Goal: Task Accomplishment & Management: Complete application form

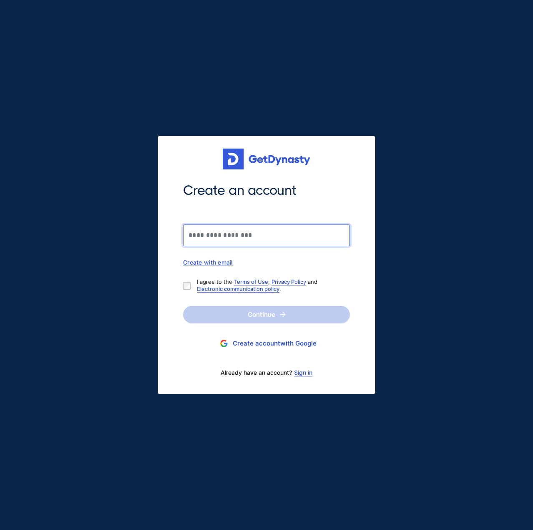
click at [254, 231] on input "Create an account" at bounding box center [266, 235] width 167 height 22
click at [186, 280] on div "I agree to the Terms of Use , Privacy Policy and Electronic communication polic…" at bounding box center [263, 285] width 160 height 14
click at [206, 234] on input "Create an account" at bounding box center [266, 235] width 167 height 22
click at [299, 374] on link "Sign in" at bounding box center [303, 372] width 18 height 7
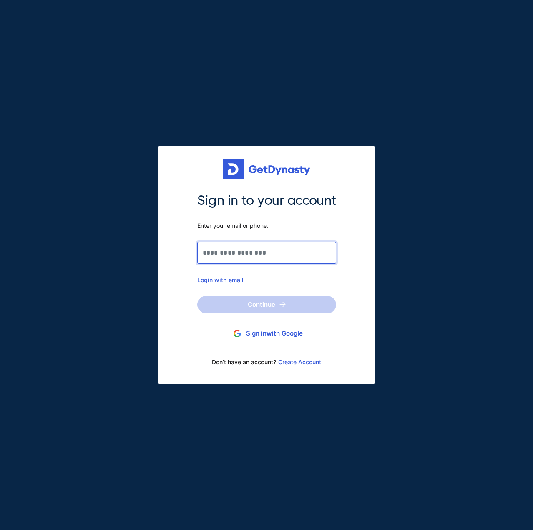
click at [282, 244] on input "Sign in to your account Enter your email or phone." at bounding box center [266, 253] width 139 height 22
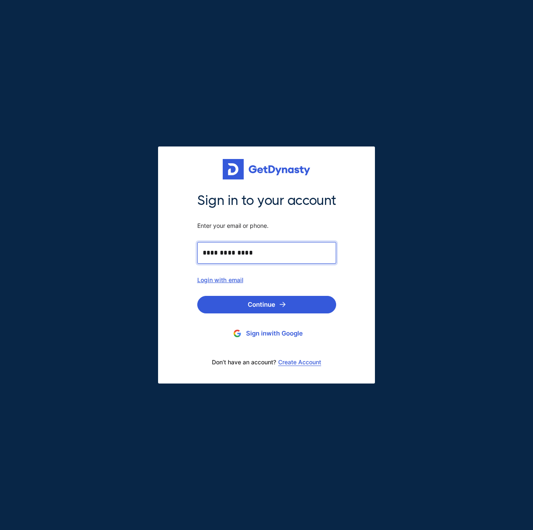
type input "**********"
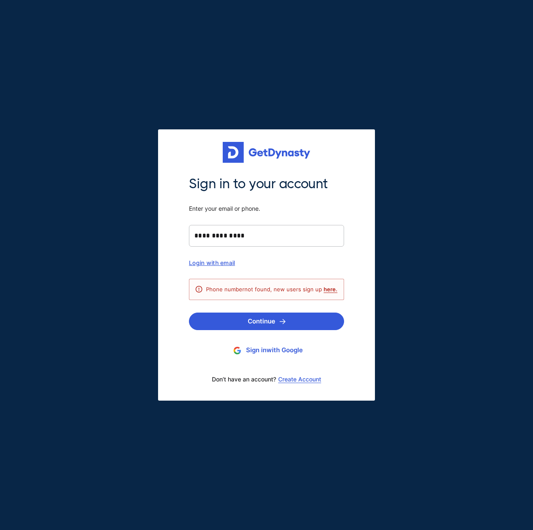
click at [230, 265] on div "Login with email" at bounding box center [266, 262] width 155 height 7
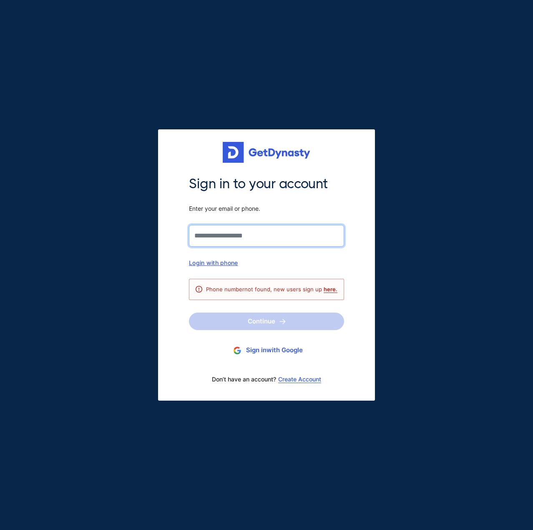
click at [239, 231] on input "Sign in to your account Enter your email or phone." at bounding box center [266, 236] width 155 height 22
type input "**********"
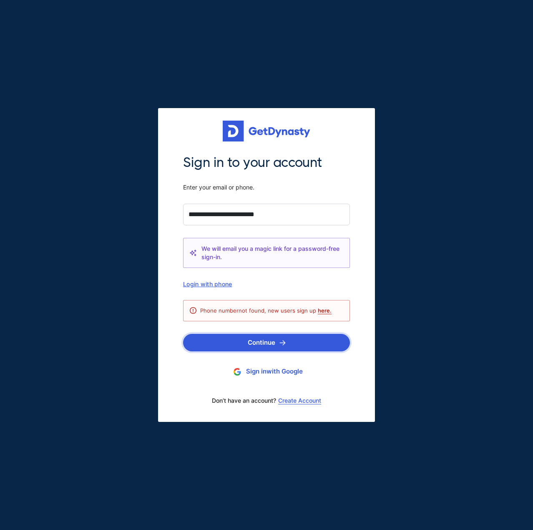
click at [251, 340] on button "Continue" at bounding box center [266, 343] width 167 height 18
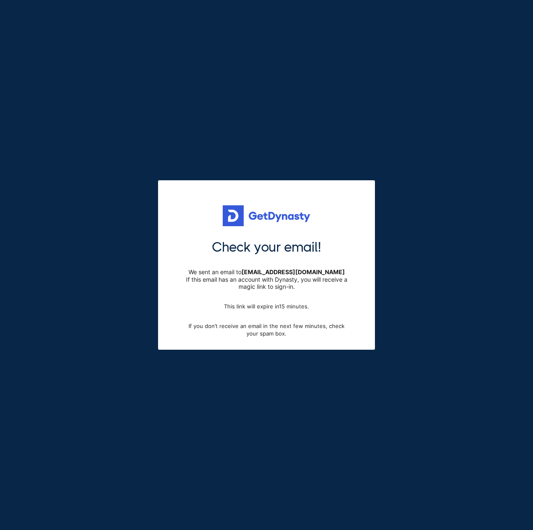
click at [249, 215] on img at bounding box center [267, 215] width 88 height 21
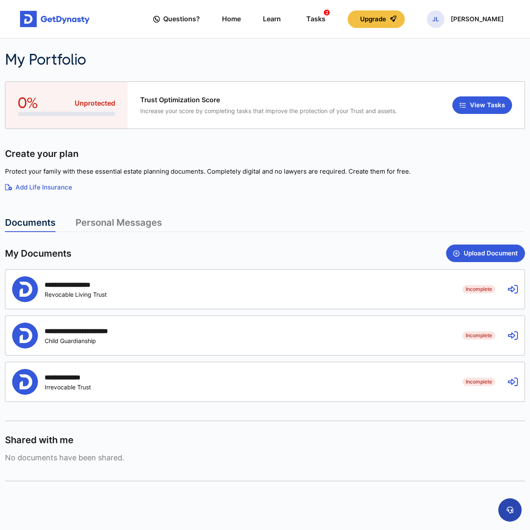
click at [504, 511] on button at bounding box center [509, 509] width 23 height 23
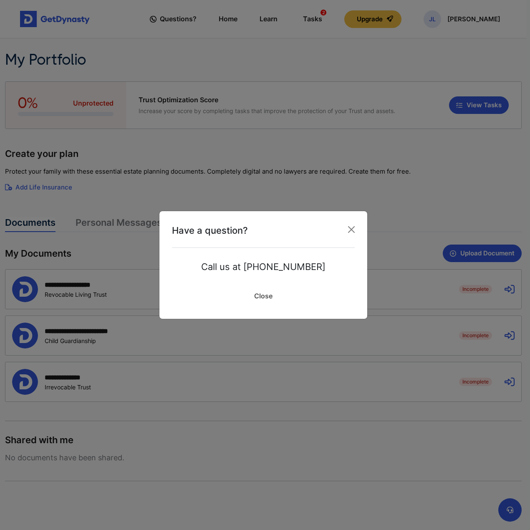
click at [260, 293] on link "Close" at bounding box center [263, 295] width 183 height 21
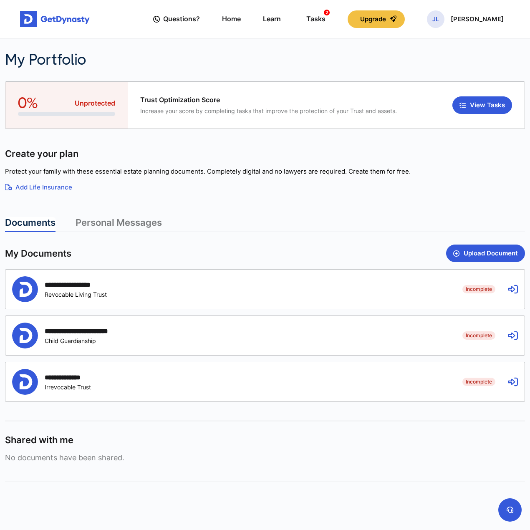
click at [462, 18] on div "JL Justiny Logan" at bounding box center [465, 19] width 77 height 18
click at [200, 18] on span "Questions?" at bounding box center [181, 18] width 37 height 15
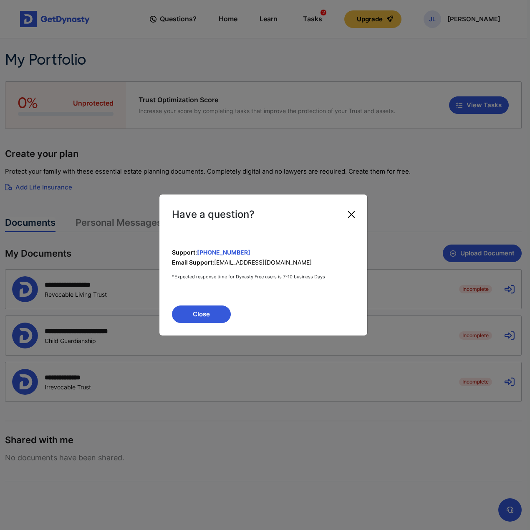
click at [356, 211] on button "Close" at bounding box center [350, 214] width 13 height 13
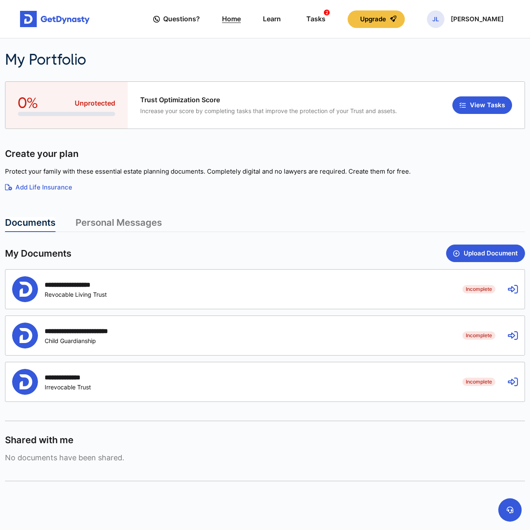
click at [241, 15] on link "Home" at bounding box center [231, 19] width 19 height 24
click at [465, 20] on p "[PERSON_NAME]" at bounding box center [476, 19] width 53 height 7
click at [440, 69] on link "My Portfolio" at bounding box center [436, 70] width 66 height 22
click at [152, 224] on link "Personal Messages" at bounding box center [118, 224] width 86 height 15
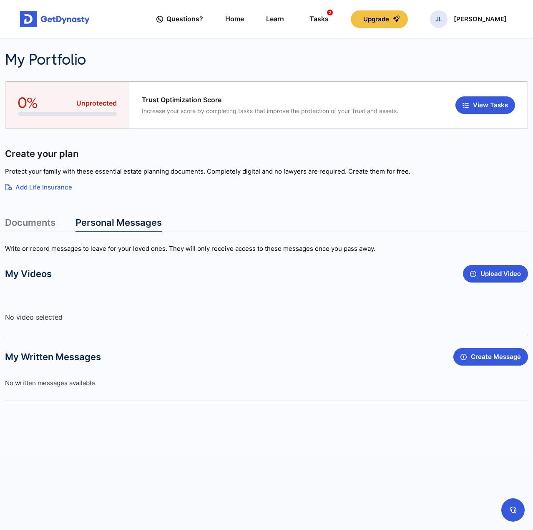
click at [23, 234] on article "Documents Personal Messages Write or record messages to leave for your loved on…" at bounding box center [266, 309] width 523 height 184
click at [24, 229] on link "Documents" at bounding box center [30, 224] width 50 height 15
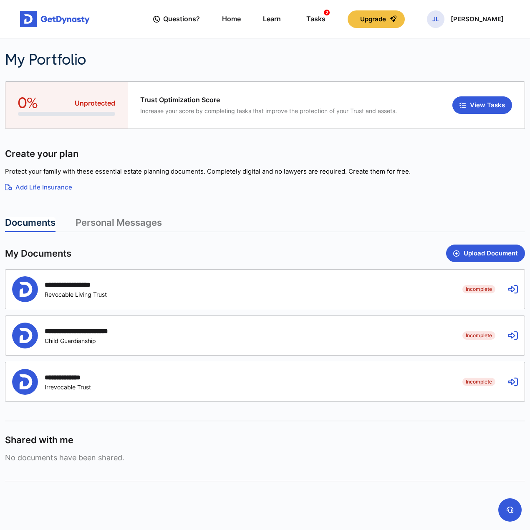
click at [202, 290] on div "**********" at bounding box center [230, 289] width 437 height 26
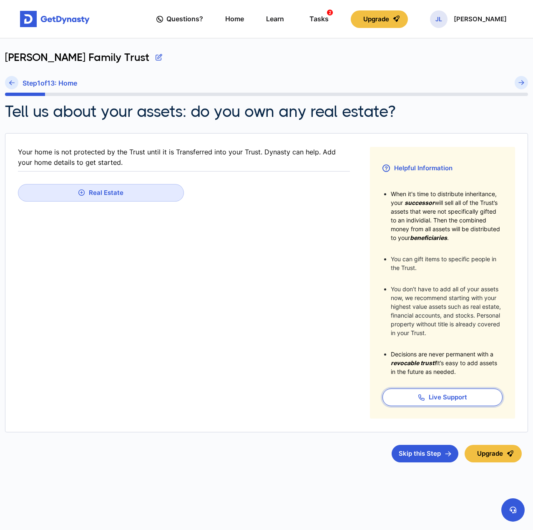
click at [456, 395] on button "Live Support" at bounding box center [442, 397] width 120 height 18
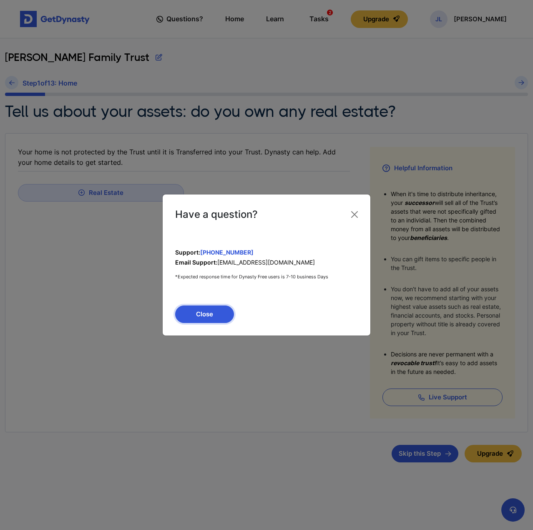
click at [214, 314] on button "Close" at bounding box center [204, 314] width 59 height 18
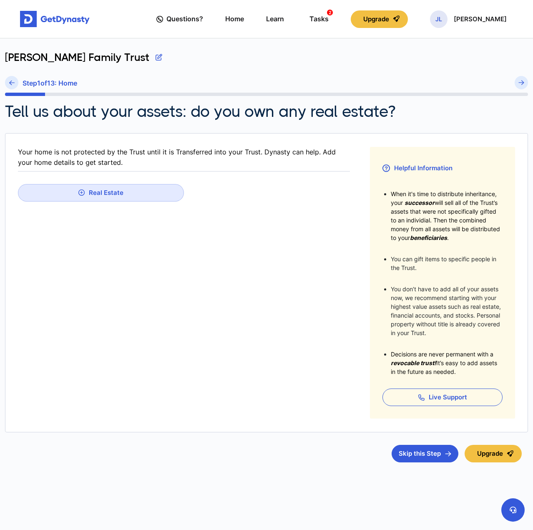
click at [255, 20] on div "Questions? Home Learn Tasks 2 Upgrade JL Justiny Logan" at bounding box center [331, 19] width 350 height 24
click at [244, 21] on link "Home" at bounding box center [234, 19] width 19 height 24
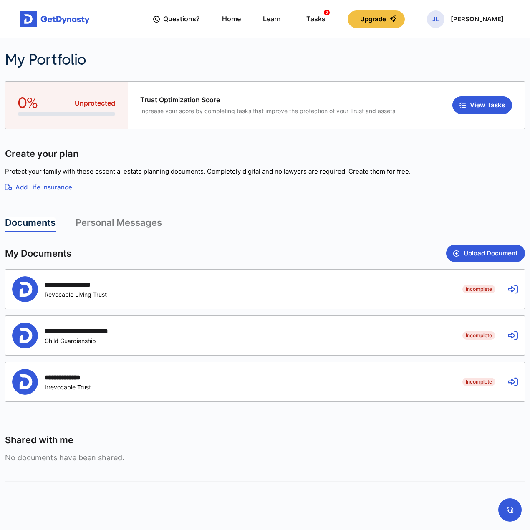
click at [508, 382] on icon at bounding box center [513, 382] width 10 height 10
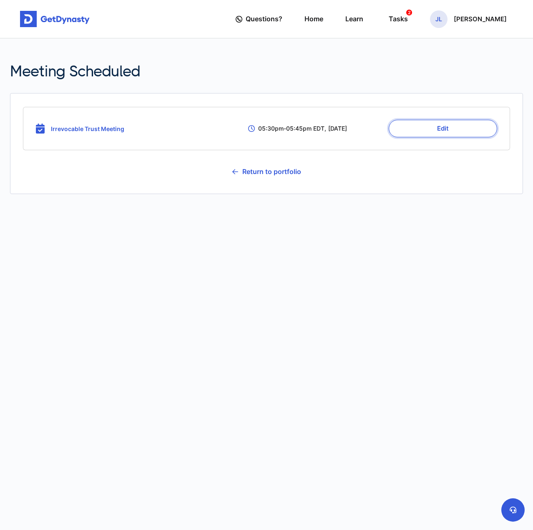
click at [467, 127] on button "Edit" at bounding box center [443, 129] width 108 height 18
click at [323, 17] on link "Home" at bounding box center [313, 19] width 19 height 24
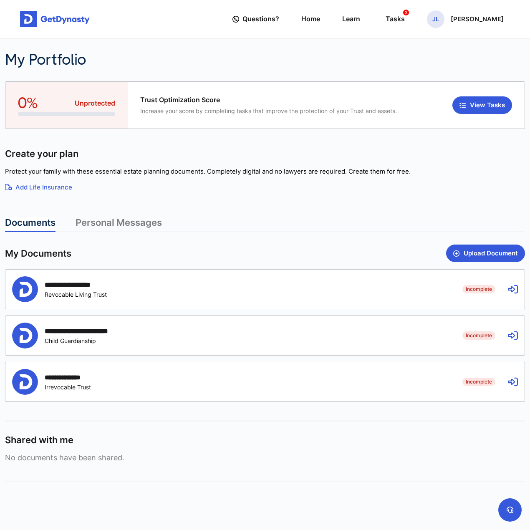
click at [53, 20] on img at bounding box center [55, 19] width 70 height 17
click at [57, 186] on link "Add Life Insurance" at bounding box center [265, 188] width 520 height 10
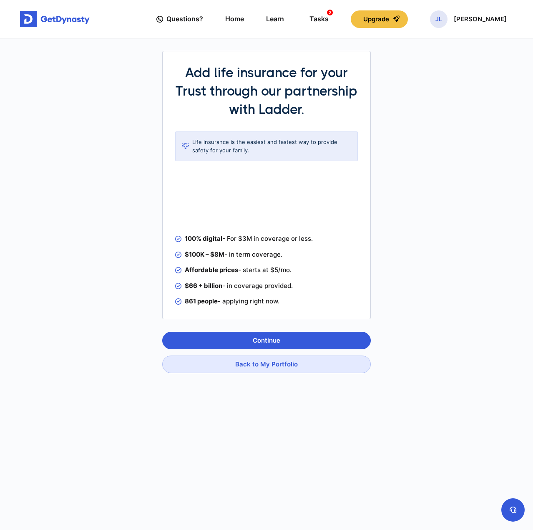
click at [56, 23] on img at bounding box center [55, 19] width 70 height 17
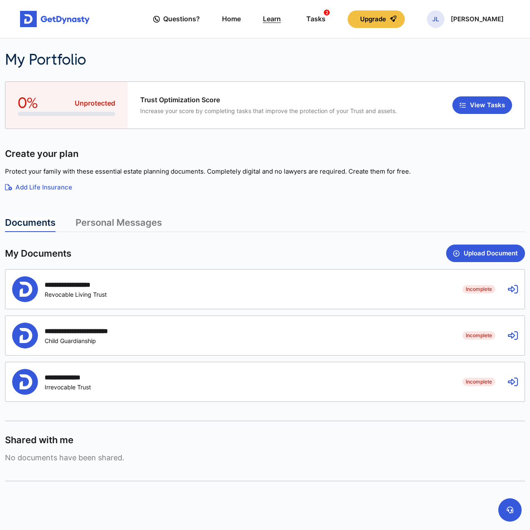
click at [281, 20] on link "Learn" at bounding box center [272, 19] width 18 height 24
click at [472, 17] on p "[PERSON_NAME]" at bounding box center [476, 19] width 53 height 7
click at [450, 74] on link "My Portfolio" at bounding box center [436, 70] width 66 height 22
click at [82, 24] on img at bounding box center [55, 19] width 70 height 17
click at [276, 21] on div "Questions? Home Learn Tasks 2 Upgrade JL Justiny Logan" at bounding box center [328, 19] width 350 height 24
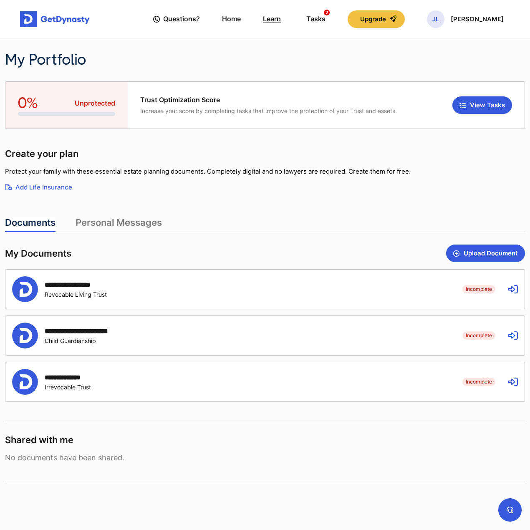
click at [281, 21] on link "Learn" at bounding box center [272, 19] width 18 height 24
click at [478, 289] on span "Incomplete" at bounding box center [478, 289] width 33 height 8
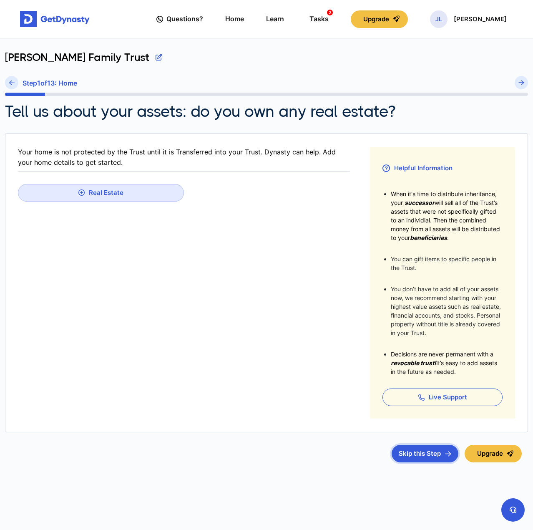
click at [408, 447] on button "Skip this Step" at bounding box center [425, 454] width 67 height 18
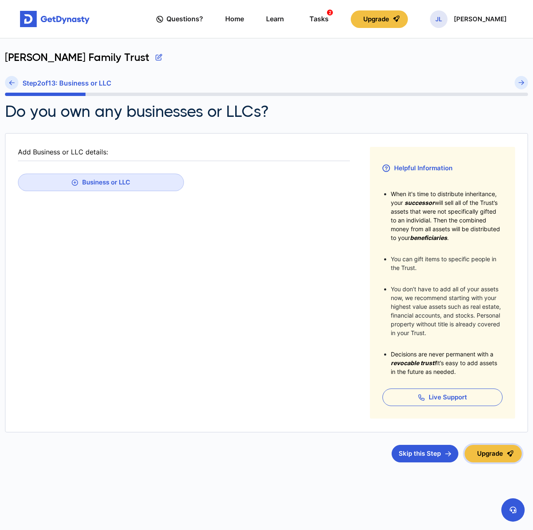
click at [483, 454] on button "Upgrade" at bounding box center [493, 454] width 57 height 18
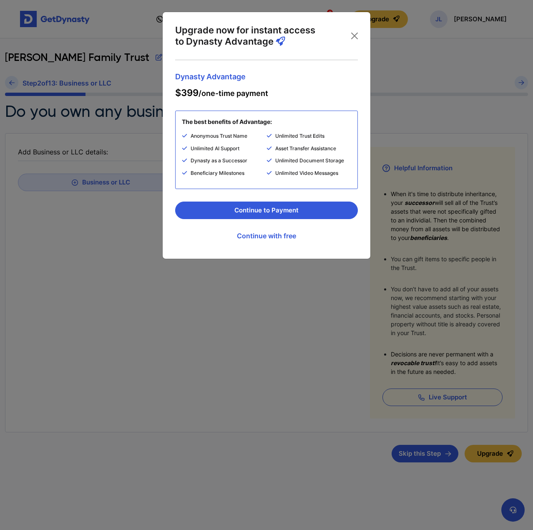
click at [248, 274] on div "Upgrade now for instant access to Dynasty Advantage Dynasty Advantage $399 /one…" at bounding box center [266, 265] width 533 height 530
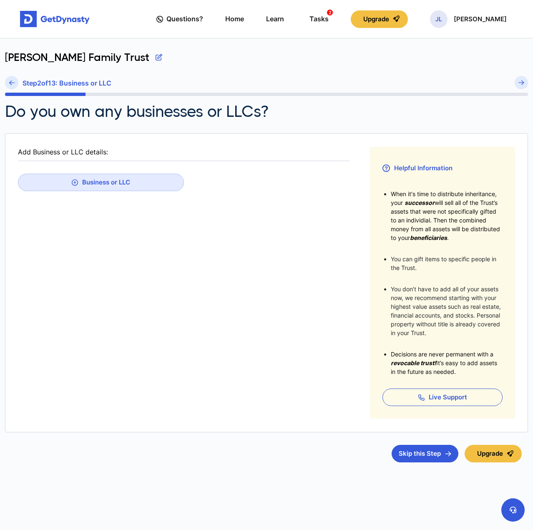
click at [96, 84] on h6 "Step 2 of 13 : Business or LLC" at bounding box center [67, 83] width 89 height 8
click at [156, 57] on button "button" at bounding box center [159, 57] width 7 height 13
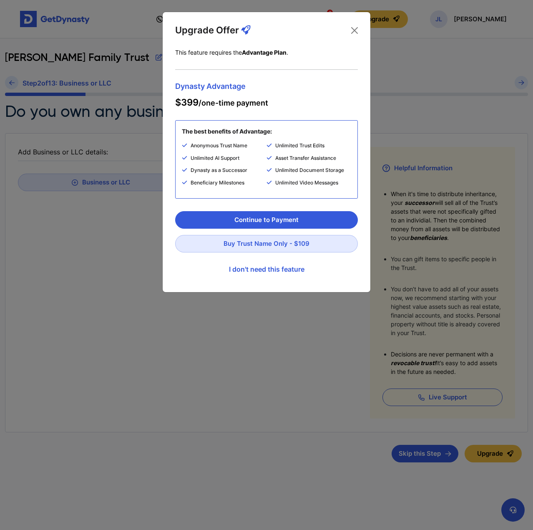
click at [112, 58] on div "Upgrade Offer This feature requires the Advantage Plan . Dynasty Advantage $399…" at bounding box center [266, 265] width 533 height 530
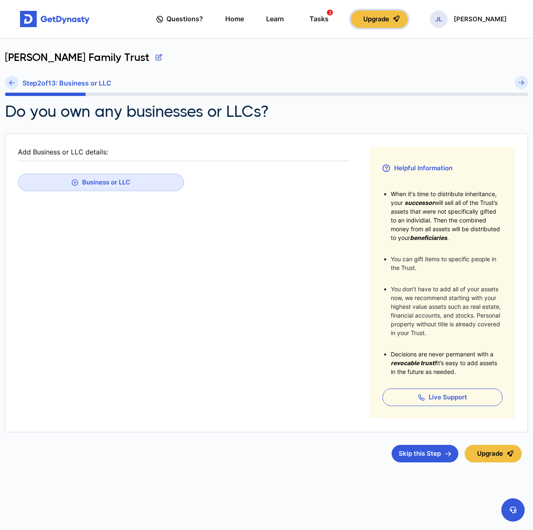
click at [399, 16] on button "Upgrade" at bounding box center [379, 19] width 57 height 18
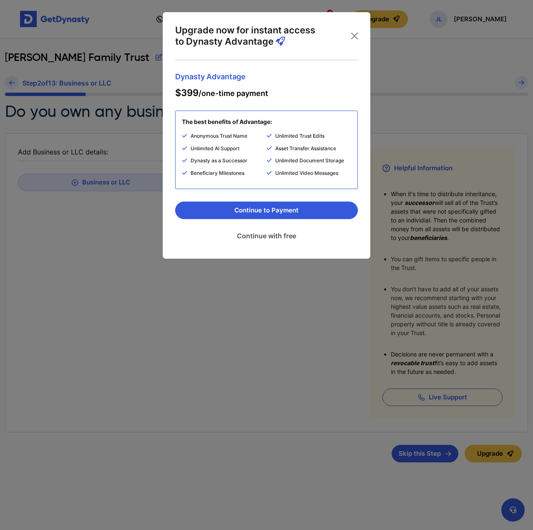
click at [265, 233] on link "Continue with free" at bounding box center [266, 235] width 183 height 21
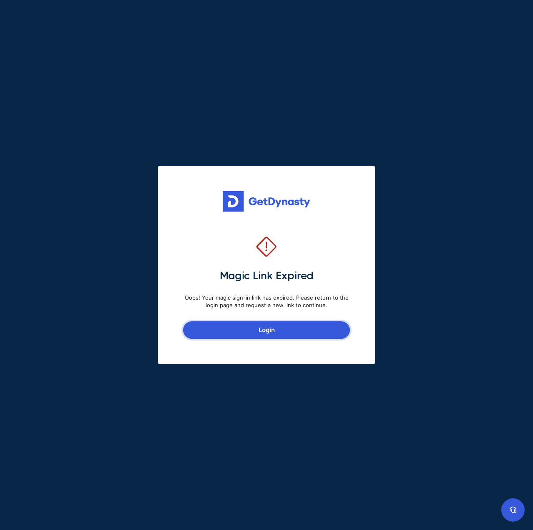
click at [313, 331] on link "Login" at bounding box center [266, 330] width 167 height 18
